Goal: Information Seeking & Learning: Learn about a topic

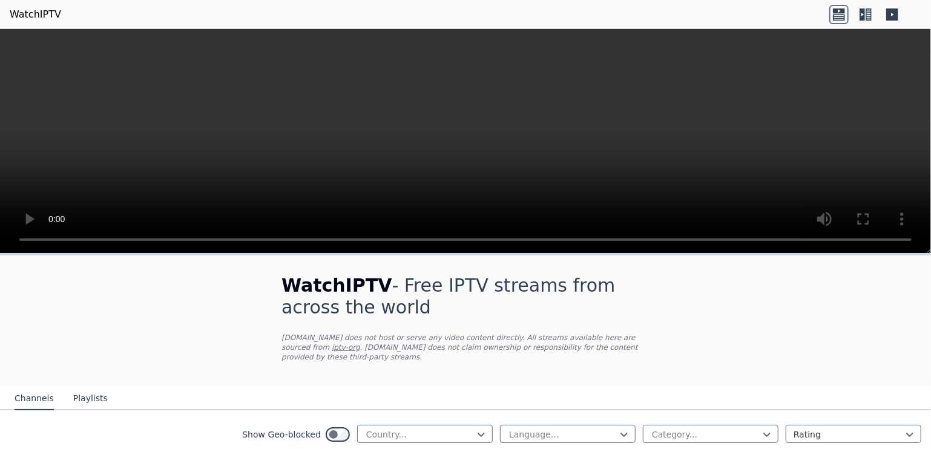
click at [842, 13] on icon at bounding box center [838, 14] width 19 height 19
click at [874, 12] on icon at bounding box center [865, 14] width 19 height 19
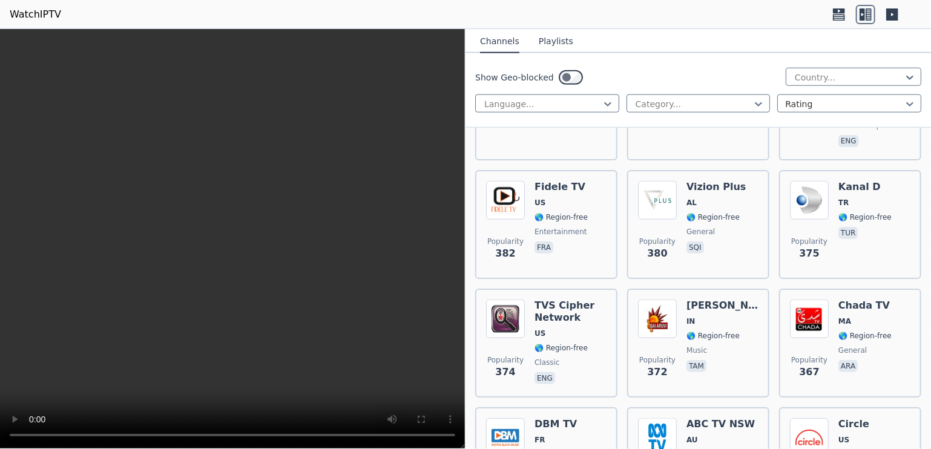
scroll to position [10135, 0]
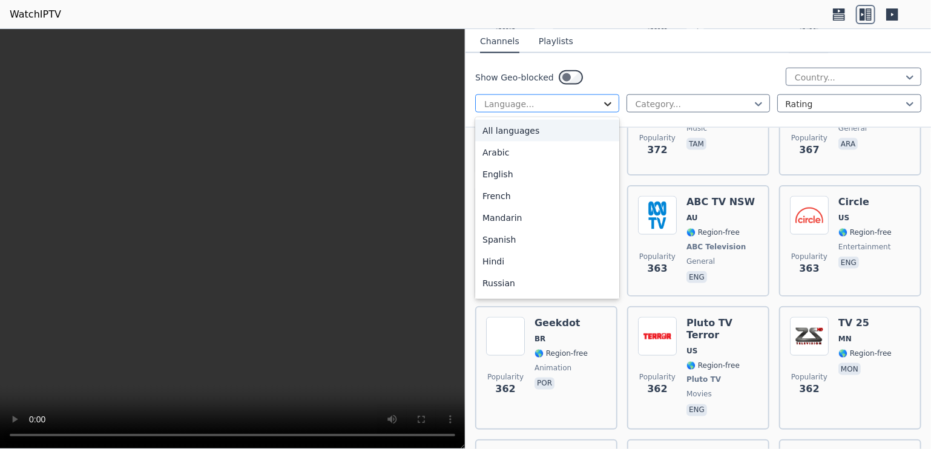
click at [605, 99] on icon at bounding box center [608, 104] width 12 height 12
click at [512, 154] on div "Arabic" at bounding box center [547, 153] width 144 height 22
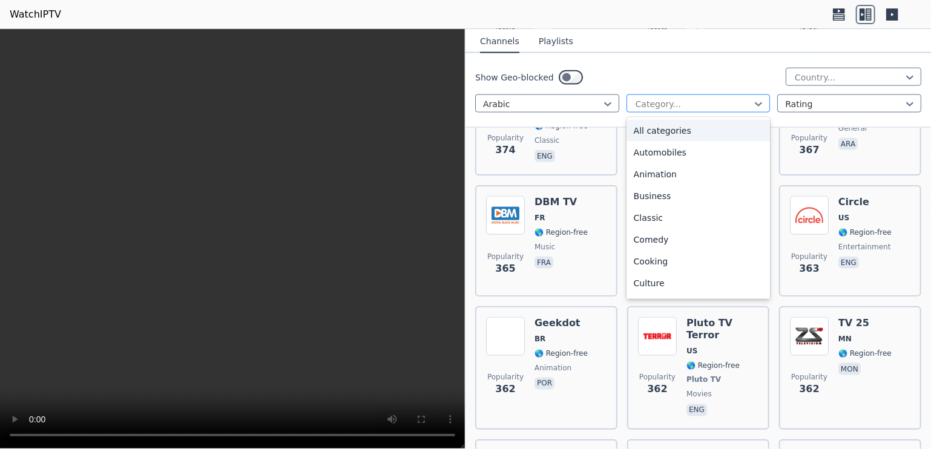
click at [671, 98] on div at bounding box center [693, 104] width 119 height 12
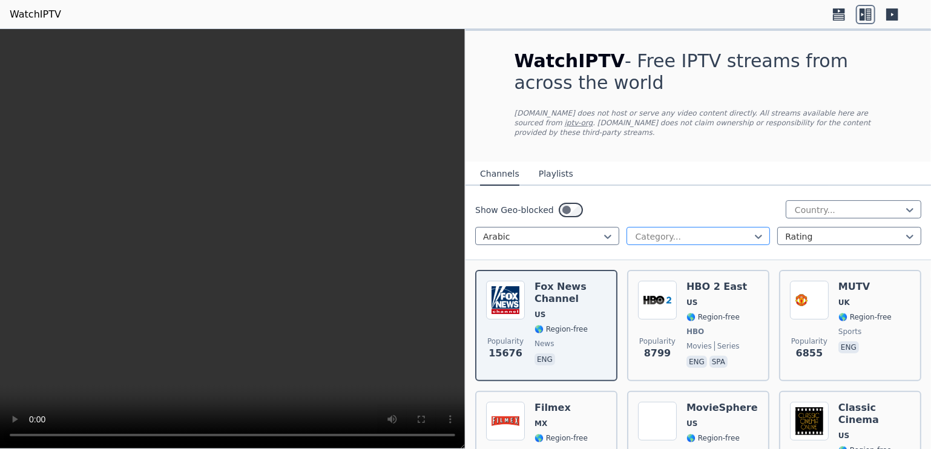
click at [653, 231] on div at bounding box center [693, 237] width 119 height 12
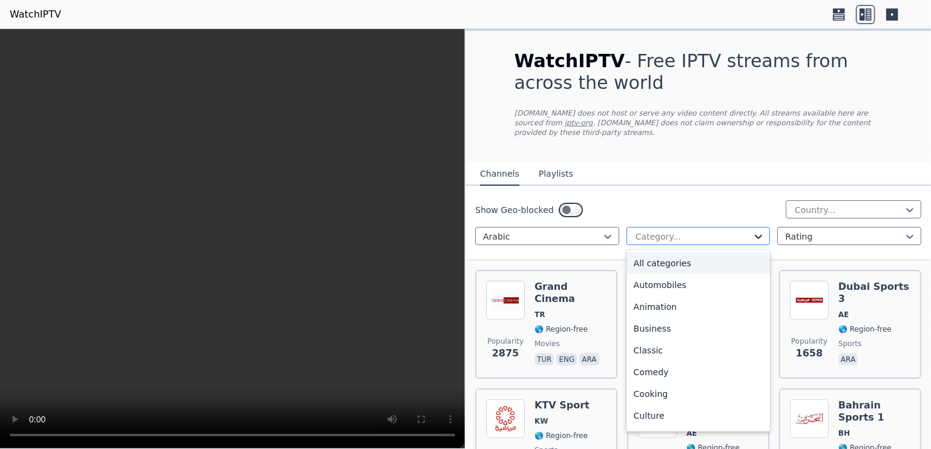
click at [753, 231] on icon at bounding box center [759, 237] width 12 height 12
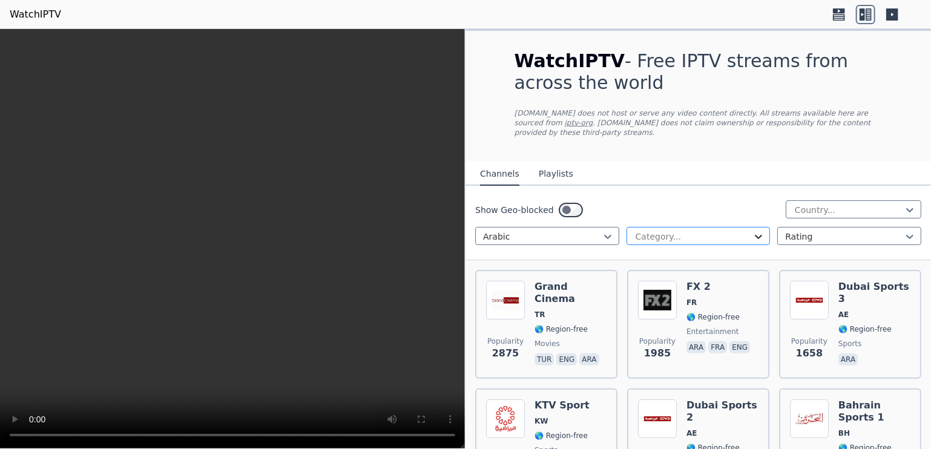
click at [753, 231] on icon at bounding box center [759, 237] width 12 height 12
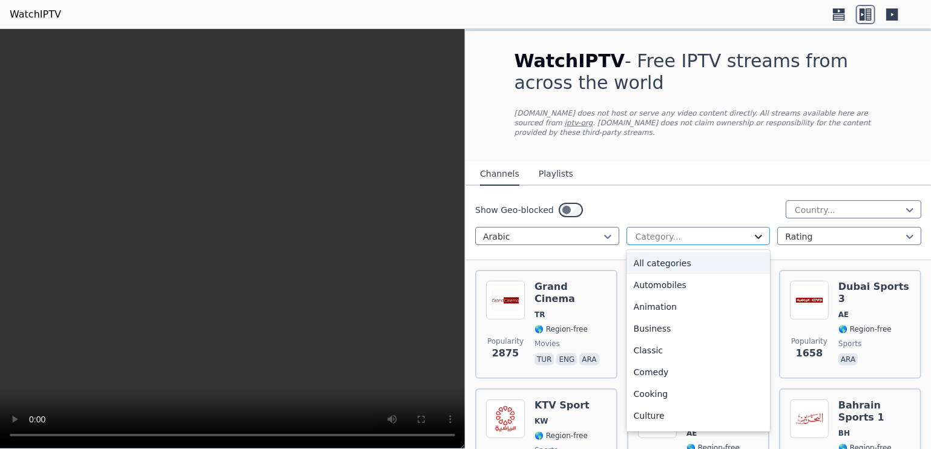
click at [753, 231] on icon at bounding box center [759, 237] width 12 height 12
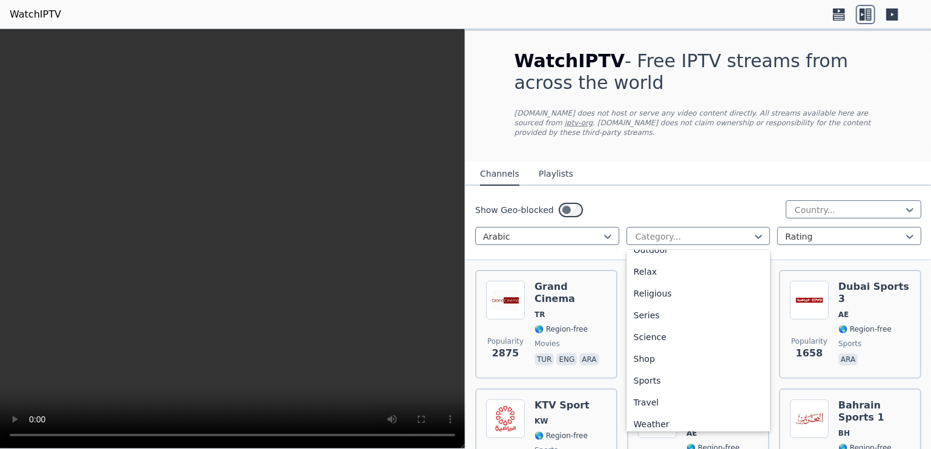
scroll to position [412, 0]
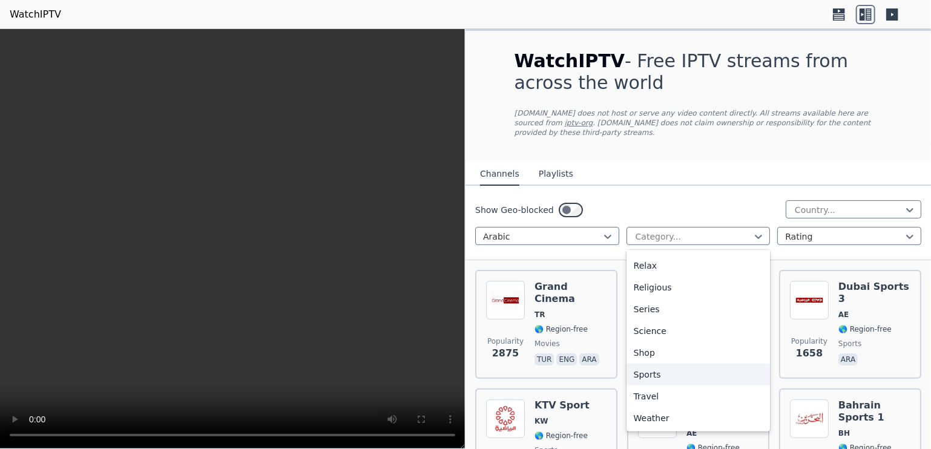
click at [702, 364] on div "Sports" at bounding box center [699, 375] width 144 height 22
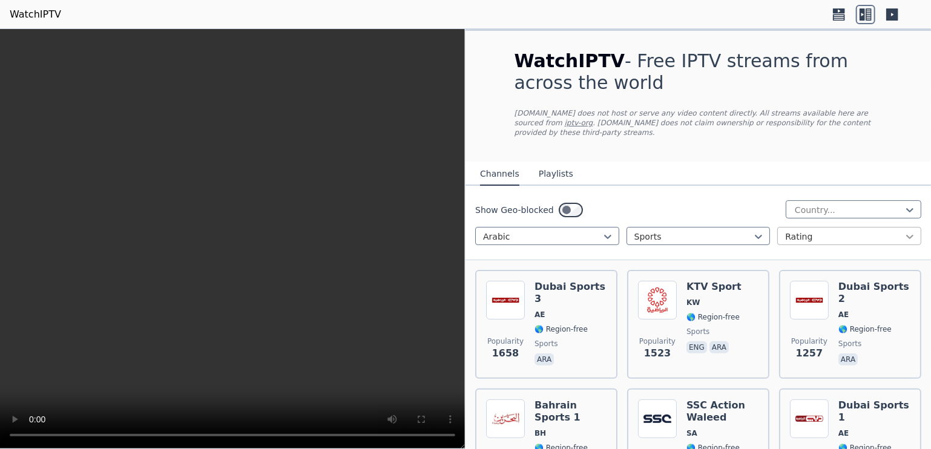
click at [906, 235] on icon at bounding box center [909, 237] width 7 height 4
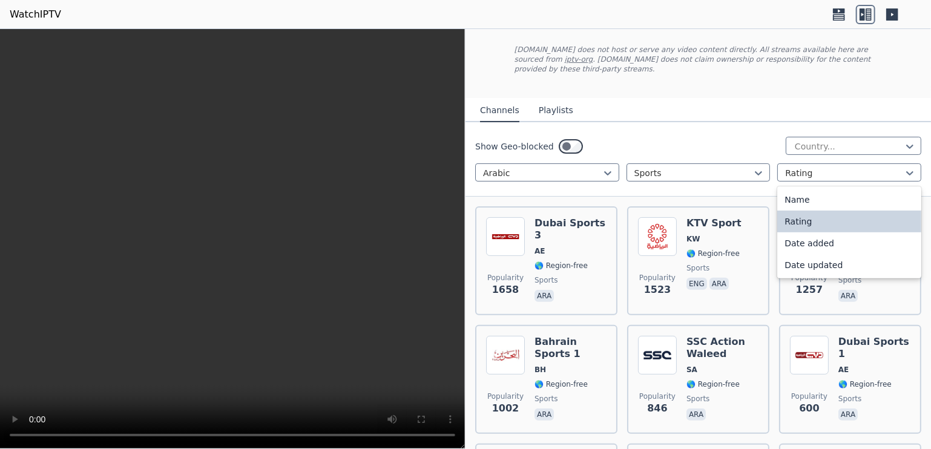
scroll to position [58, 0]
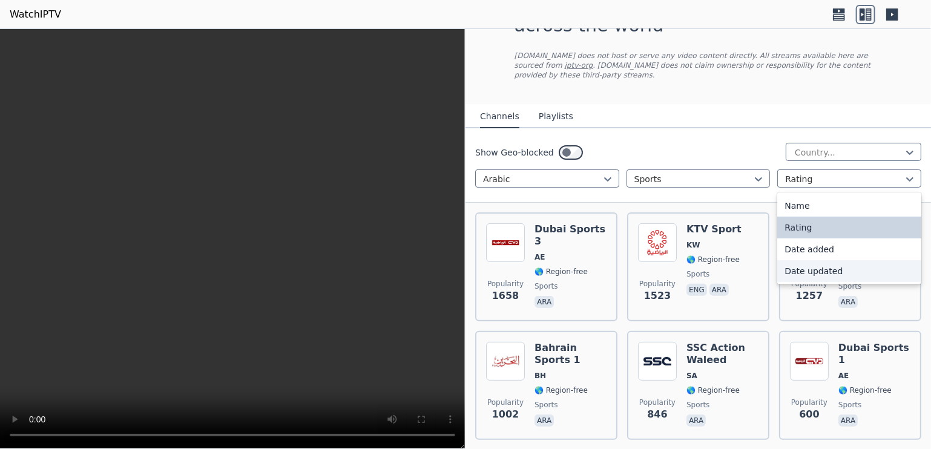
click at [815, 260] on div "Date updated" at bounding box center [849, 271] width 144 height 22
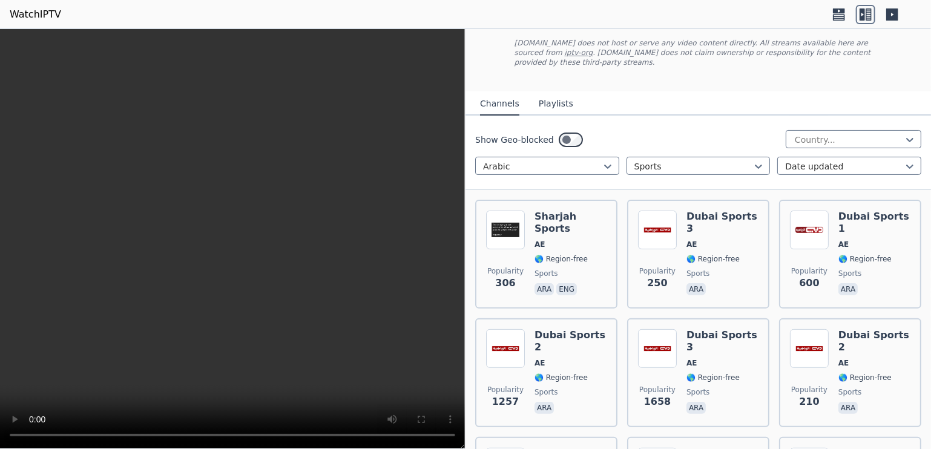
scroll to position [54, 0]
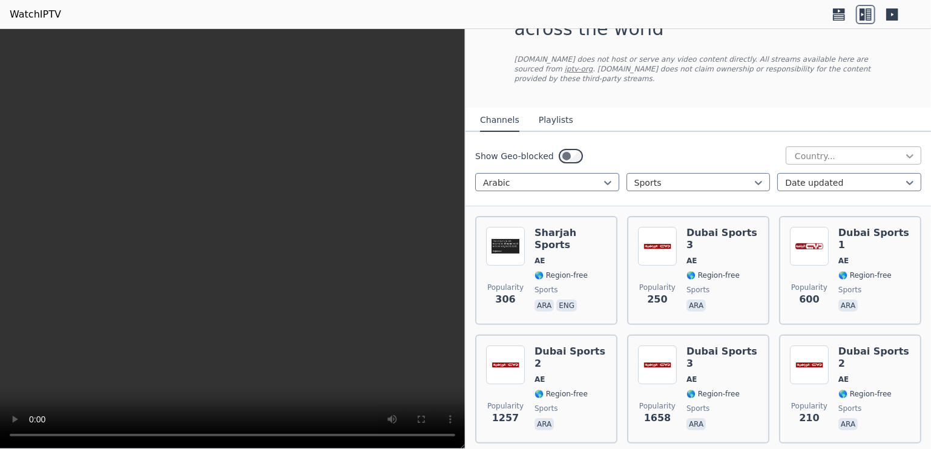
click at [906, 154] on icon at bounding box center [909, 156] width 7 height 4
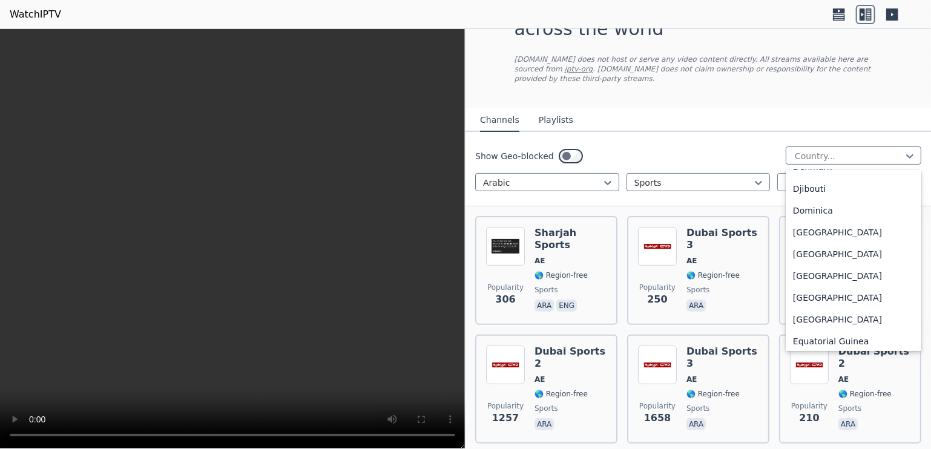
scroll to position [1133, 0]
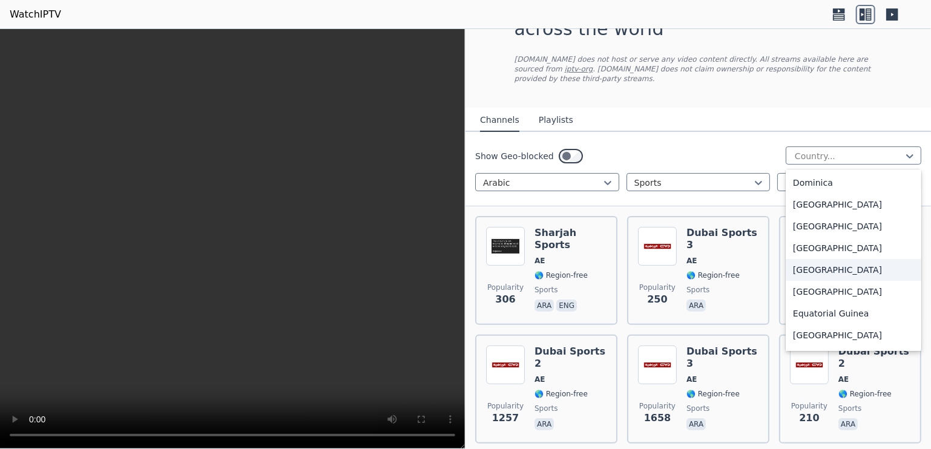
click at [797, 275] on div "[GEOGRAPHIC_DATA]" at bounding box center [854, 270] width 136 height 22
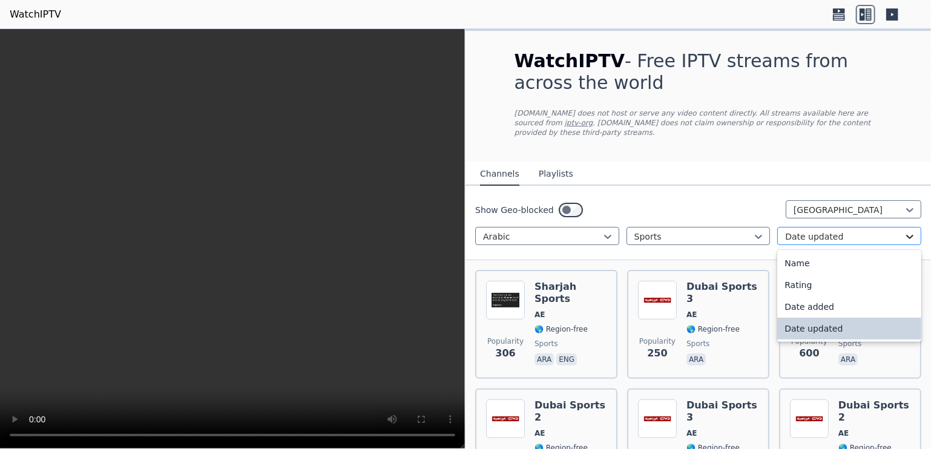
click at [896, 169] on div "Channels Playlists Show Geo-blocked Egypt Arabic Sports 4 results available. Us…" at bounding box center [699, 211] width 466 height 99
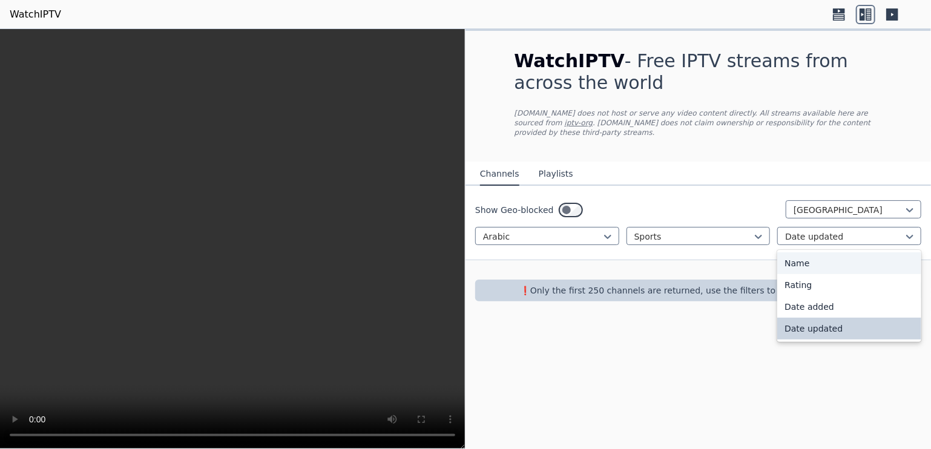
click at [850, 252] on div "Name" at bounding box center [849, 263] width 144 height 22
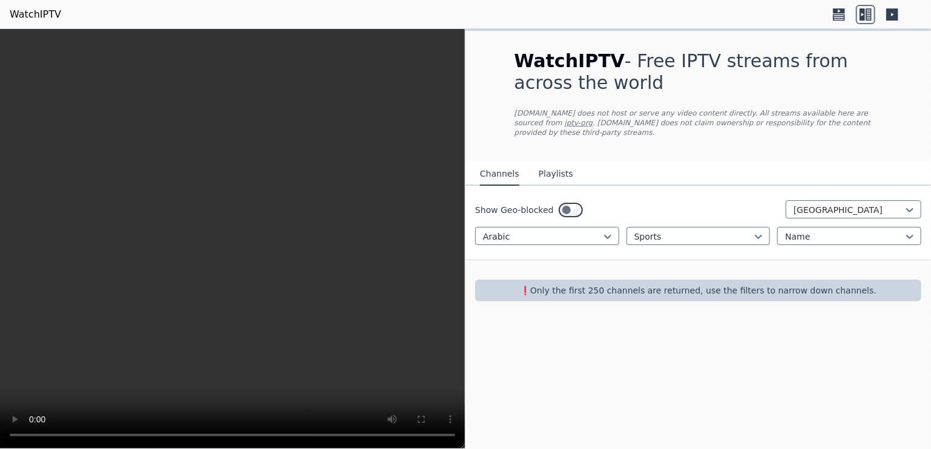
click at [550, 170] on button "Playlists" at bounding box center [556, 174] width 35 height 23
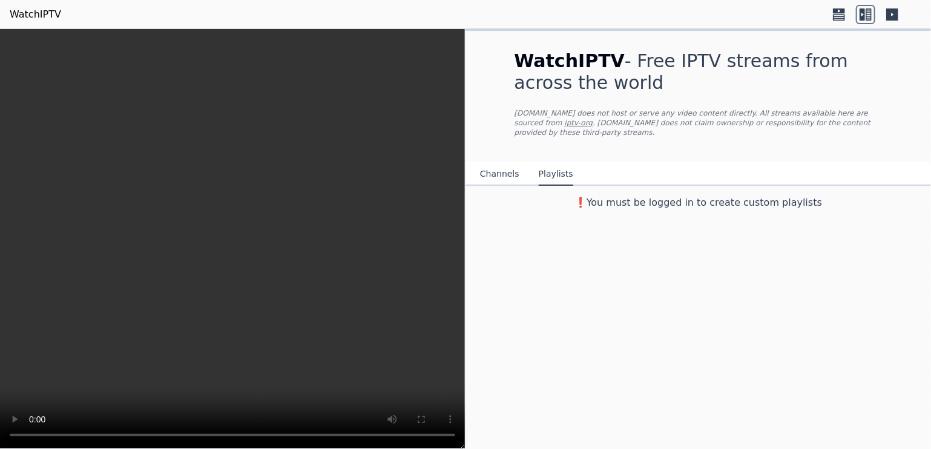
click at [507, 164] on button "Channels" at bounding box center [499, 174] width 39 height 23
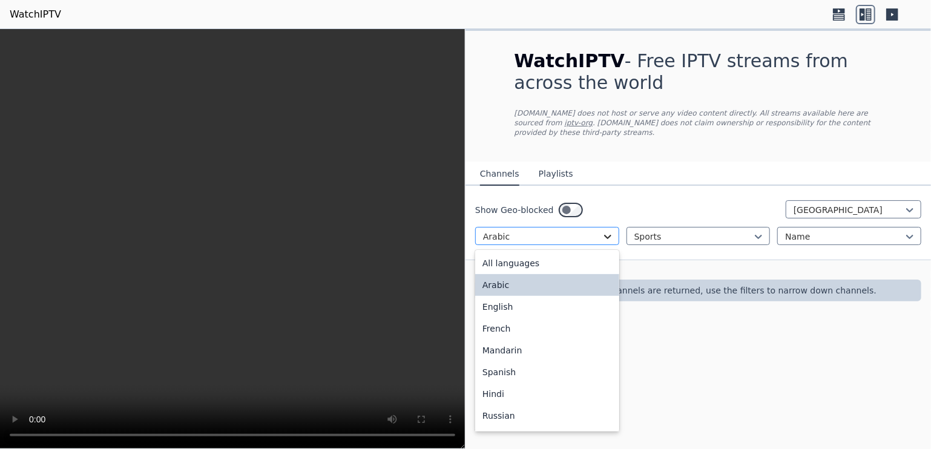
click at [609, 231] on icon at bounding box center [608, 237] width 12 height 12
click at [596, 255] on div "All languages" at bounding box center [547, 263] width 144 height 22
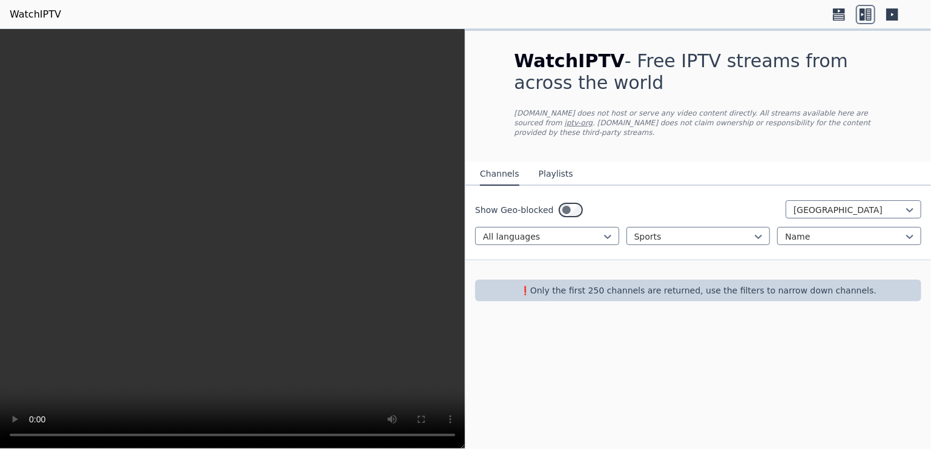
click at [706, 162] on nav "Channels Playlists" at bounding box center [699, 174] width 466 height 24
click at [713, 231] on div at bounding box center [693, 237] width 119 height 12
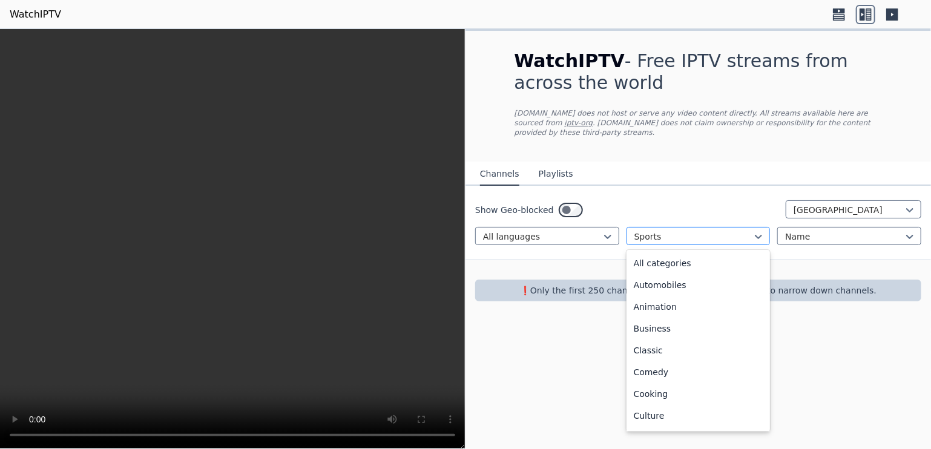
scroll to position [373, 0]
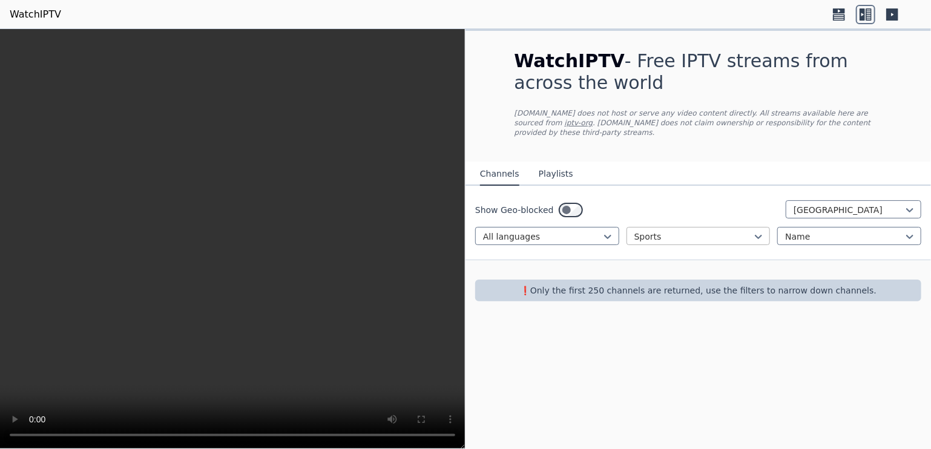
drag, startPoint x: 709, startPoint y: 239, endPoint x: 703, endPoint y: 217, distance: 22.0
click at [703, 217] on div "Show Geo-blocked Egypt All languages Sports Name" at bounding box center [699, 223] width 466 height 74
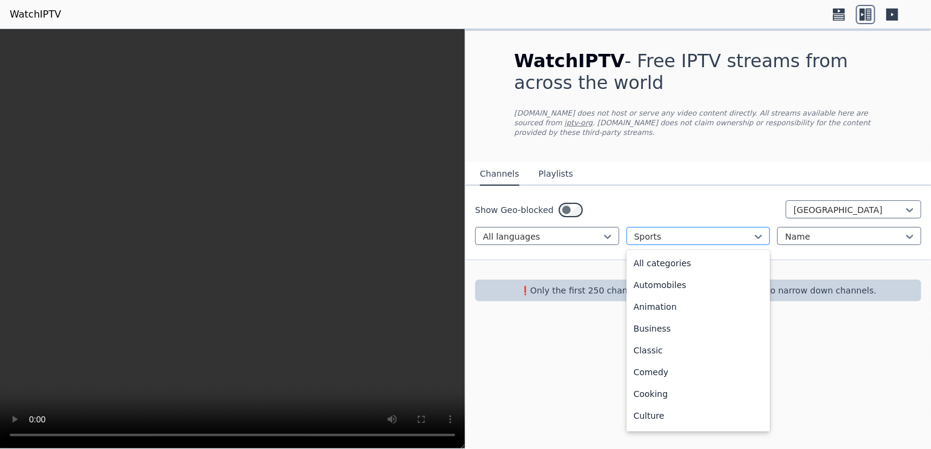
click at [703, 227] on div "Sports" at bounding box center [699, 236] width 144 height 18
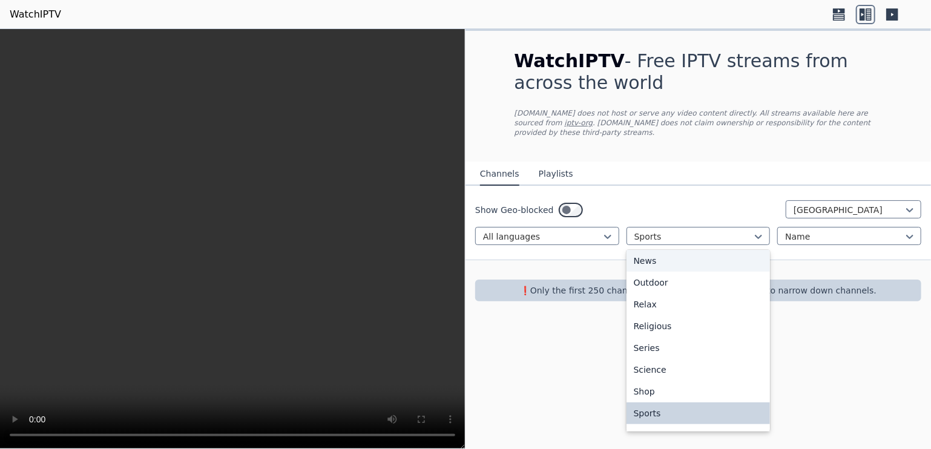
click at [688, 250] on div "News" at bounding box center [699, 261] width 144 height 22
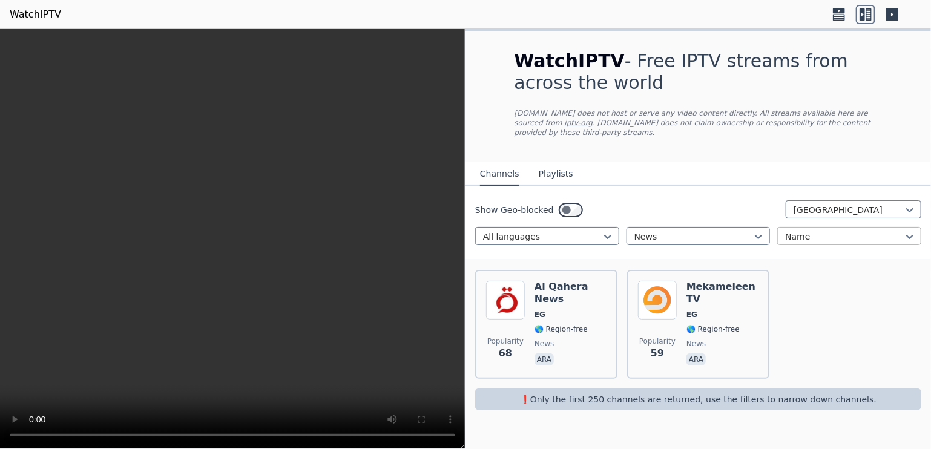
click at [849, 231] on div at bounding box center [844, 237] width 119 height 12
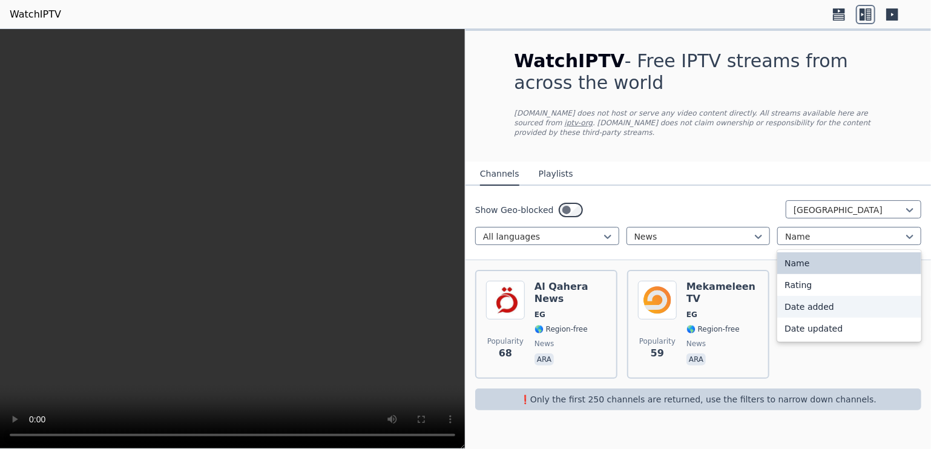
click at [845, 300] on div "Date added" at bounding box center [849, 307] width 144 height 22
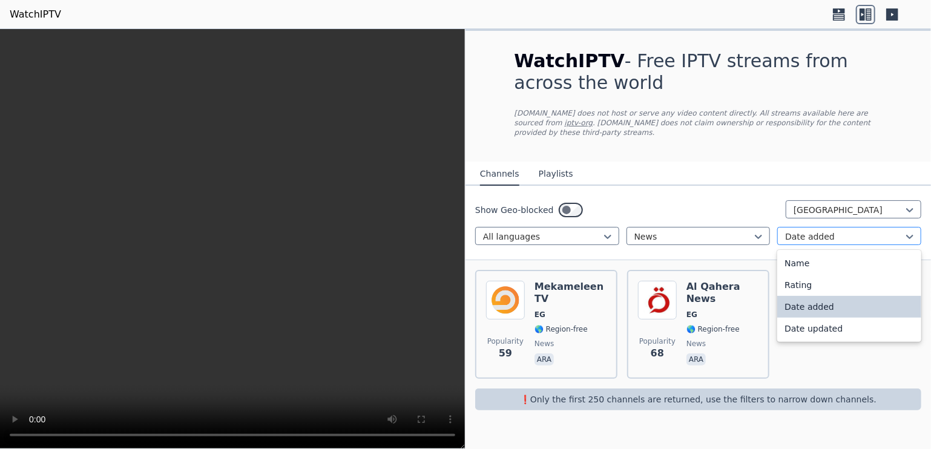
click at [863, 231] on div at bounding box center [844, 237] width 119 height 12
click at [836, 277] on div "Rating" at bounding box center [849, 285] width 144 height 22
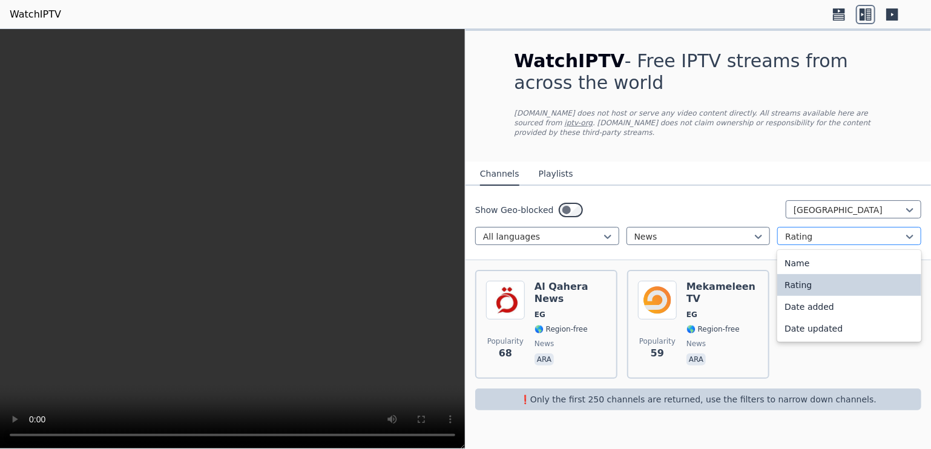
click at [849, 231] on div at bounding box center [844, 237] width 119 height 12
click at [825, 318] on div "Date updated" at bounding box center [849, 329] width 144 height 22
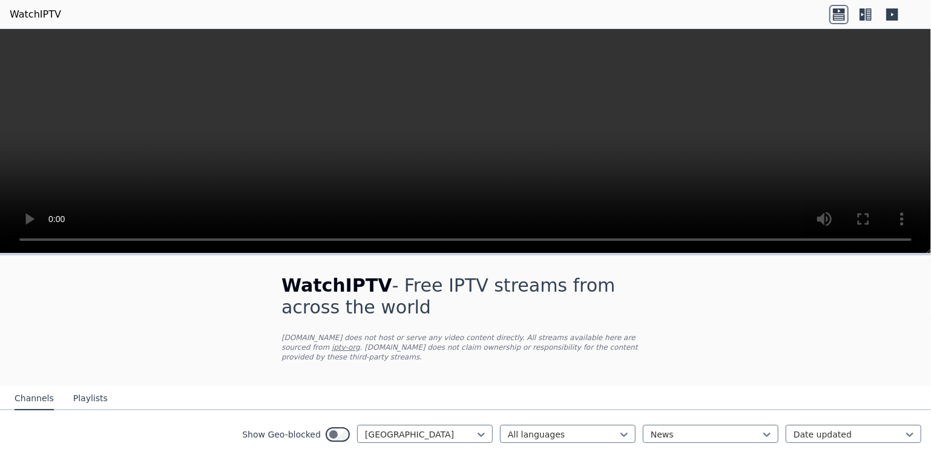
click at [866, 15] on icon at bounding box center [865, 14] width 19 height 19
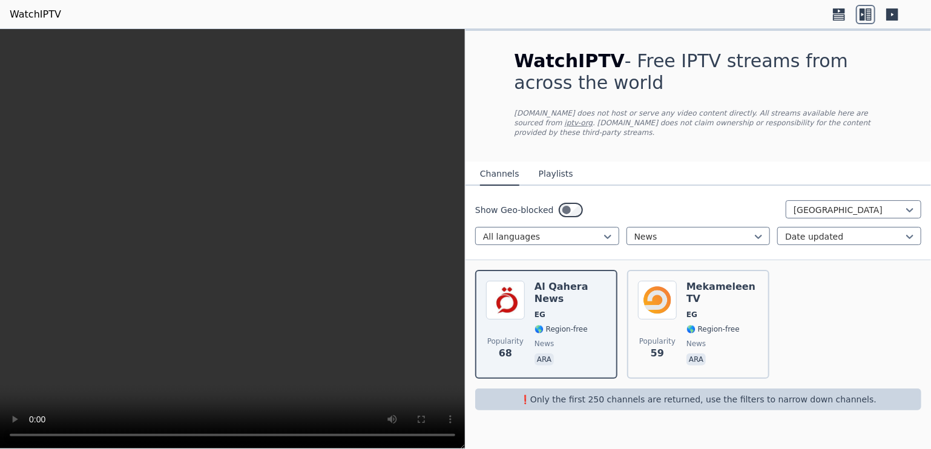
click at [552, 163] on button "Playlists" at bounding box center [556, 174] width 35 height 23
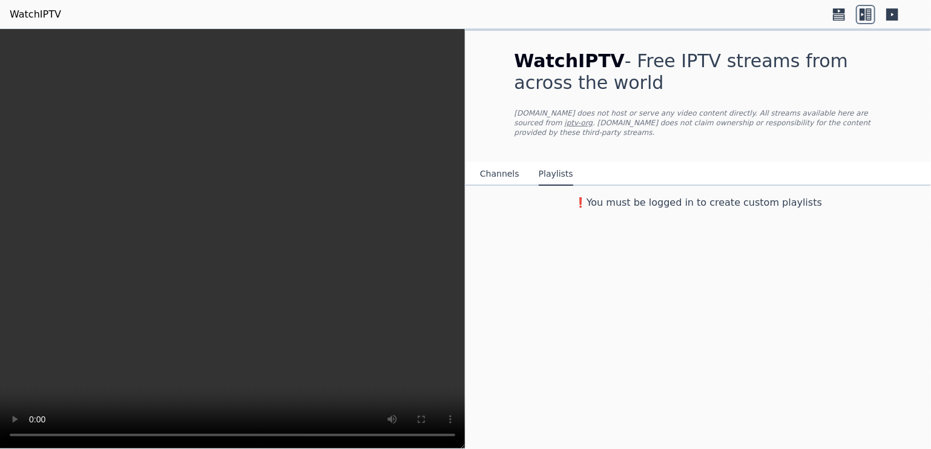
click at [501, 163] on button "Channels" at bounding box center [499, 174] width 39 height 23
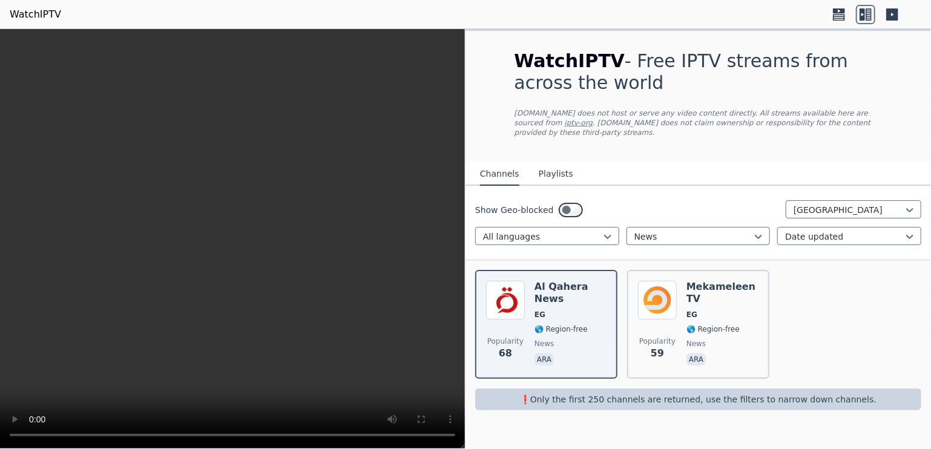
click at [122, 270] on video at bounding box center [232, 239] width 465 height 420
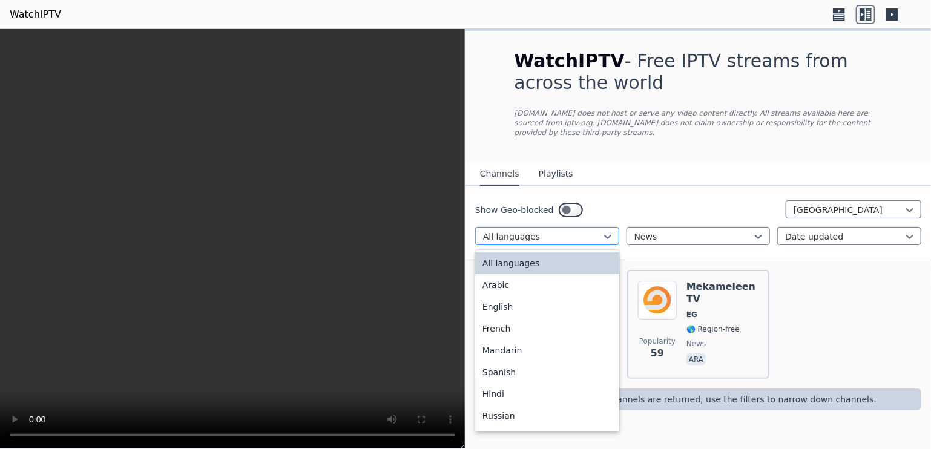
click at [607, 228] on div at bounding box center [608, 237] width 12 height 18
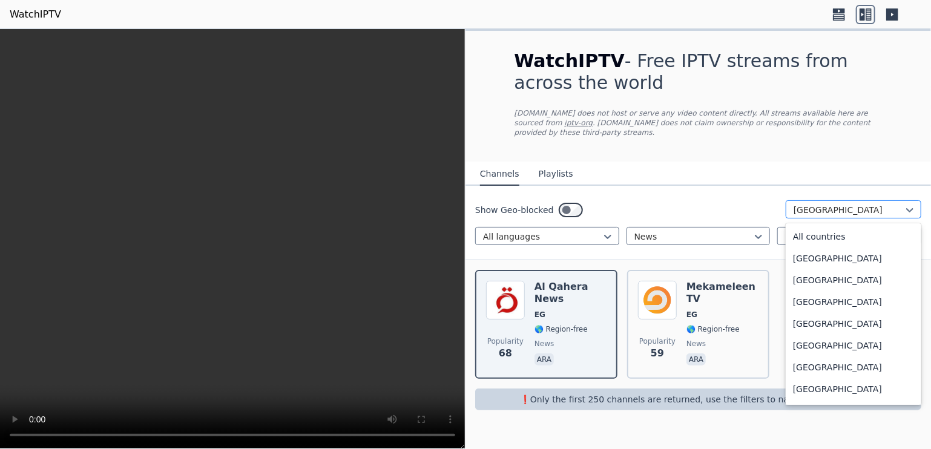
click at [845, 204] on div at bounding box center [849, 210] width 110 height 12
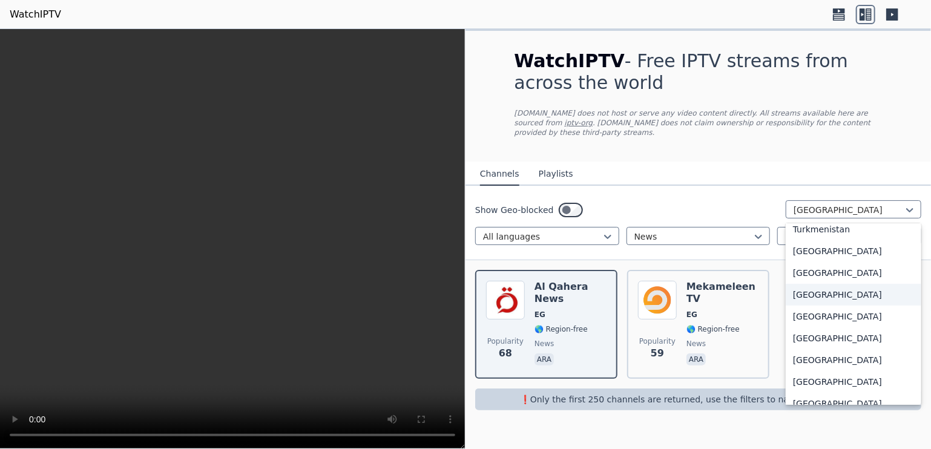
click at [853, 285] on div "[GEOGRAPHIC_DATA]" at bounding box center [854, 295] width 136 height 22
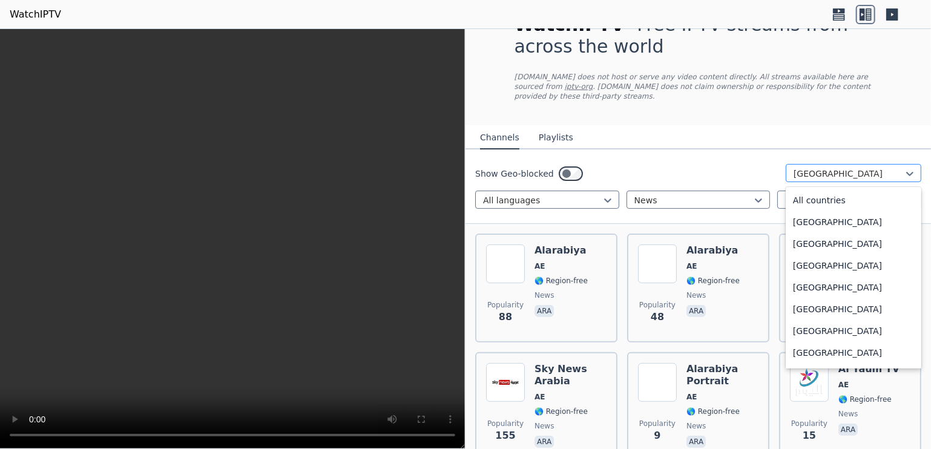
scroll to position [4090, 0]
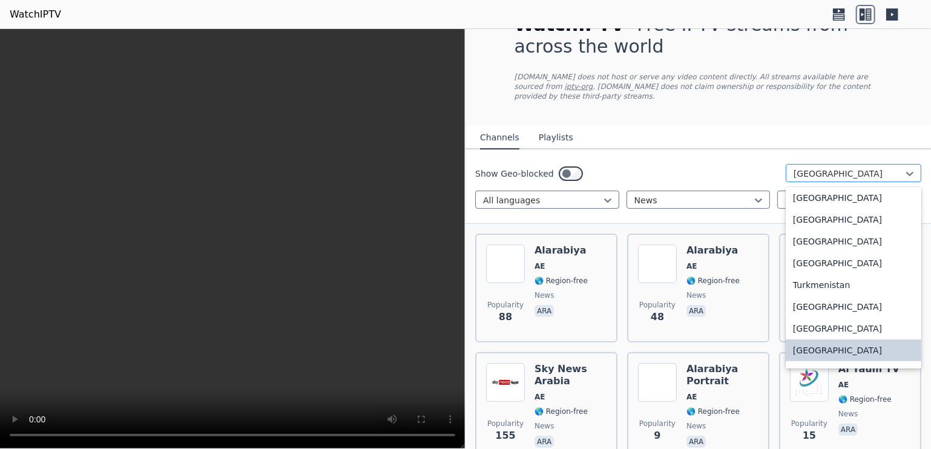
click at [891, 168] on div at bounding box center [849, 174] width 110 height 12
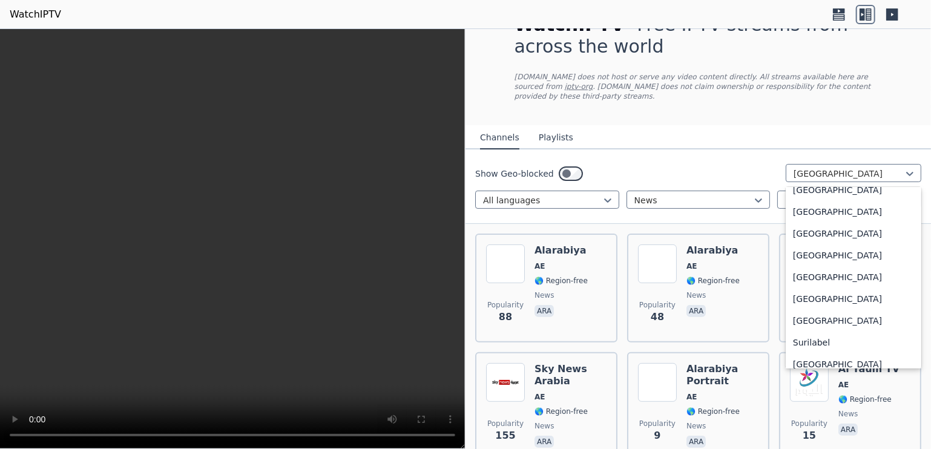
scroll to position [3735, 0]
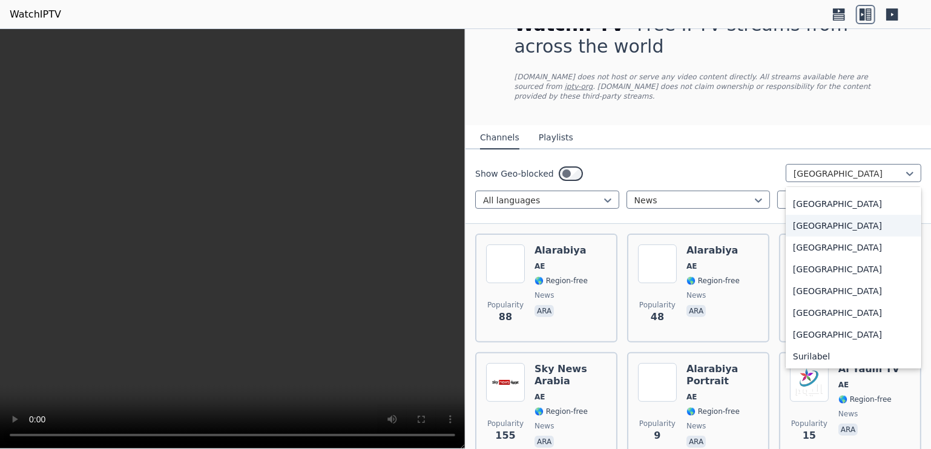
click at [822, 217] on div "[GEOGRAPHIC_DATA]" at bounding box center [854, 226] width 136 height 22
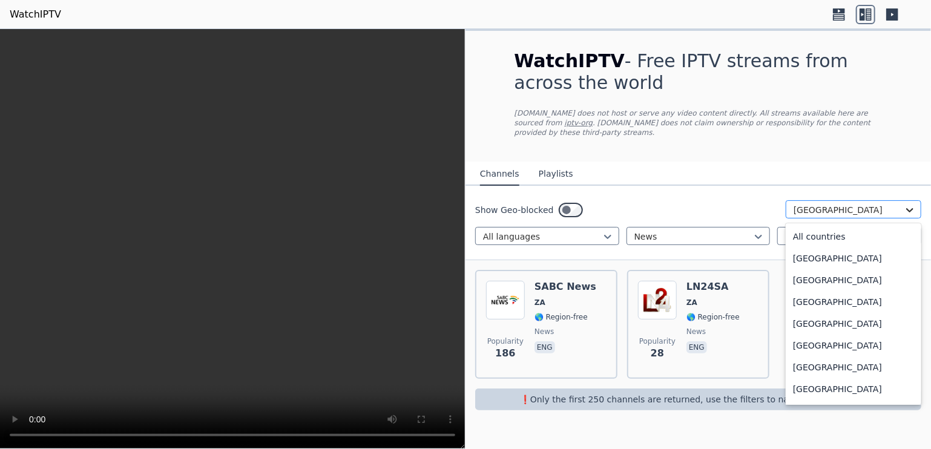
scroll to position [3611, 0]
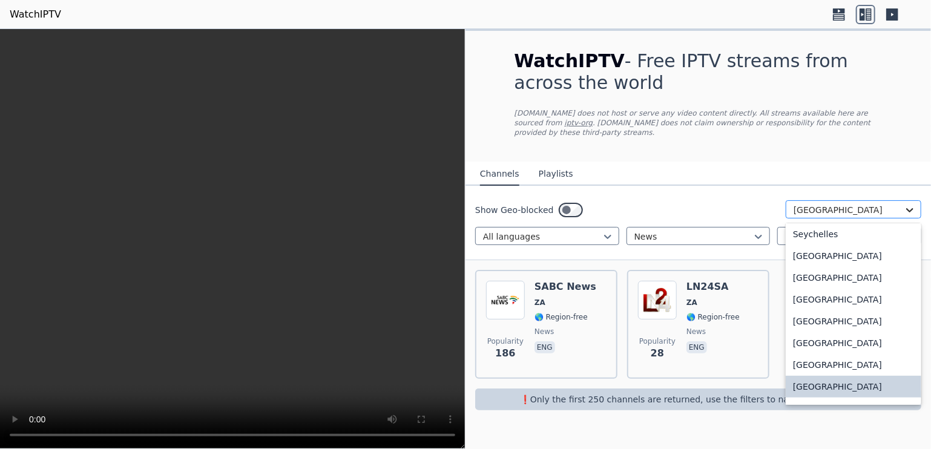
click at [908, 204] on icon at bounding box center [910, 210] width 12 height 12
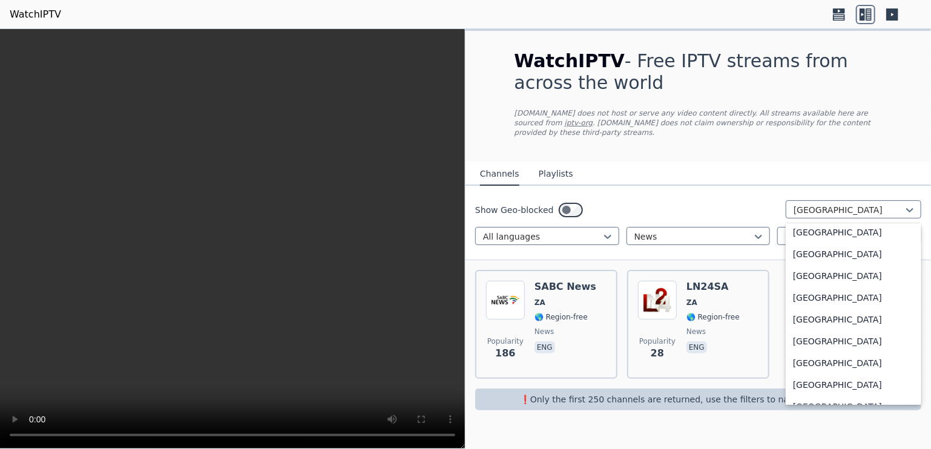
scroll to position [0, 0]
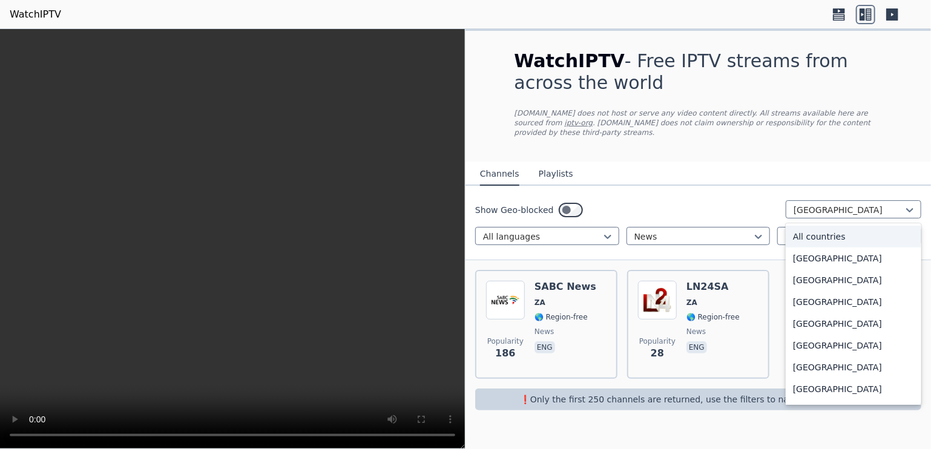
click at [855, 226] on div "All countries" at bounding box center [854, 237] width 136 height 22
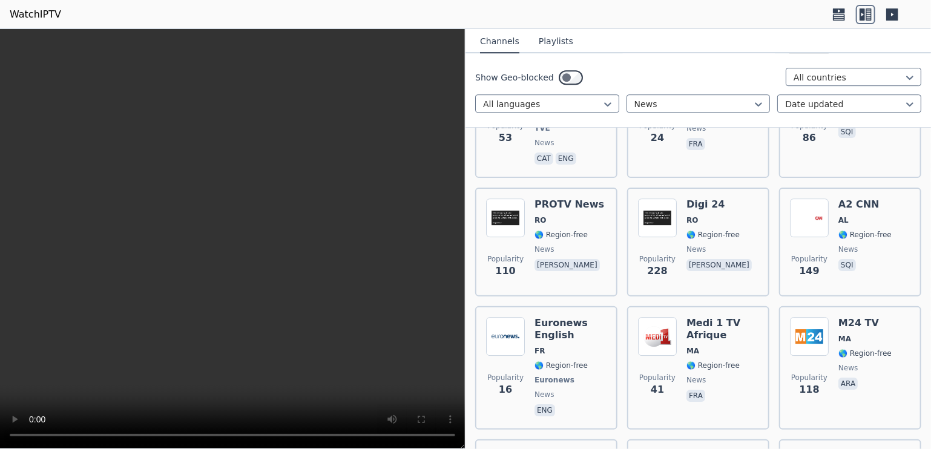
scroll to position [8713, 0]
